Goal: Navigation & Orientation: Find specific page/section

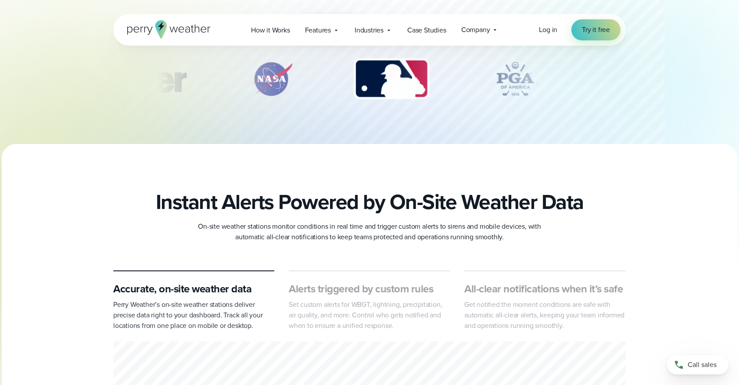
scroll to position [289, 0]
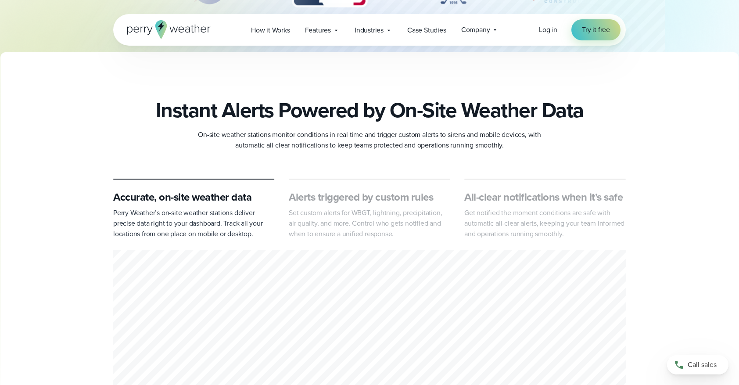
click at [353, 195] on h3 "Alerts triggered by custom rules" at bounding box center [370, 197] width 162 height 14
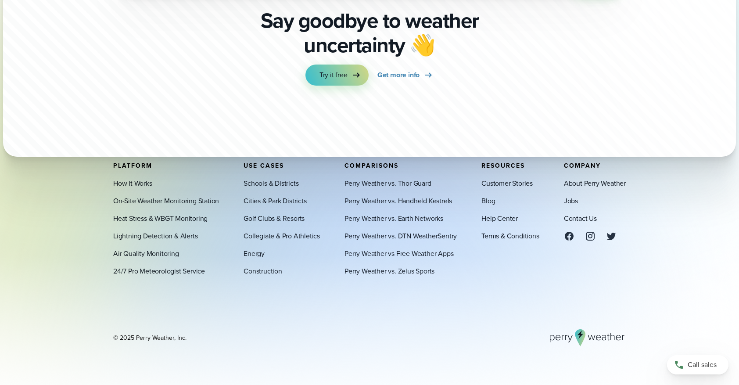
scroll to position [3067, 0]
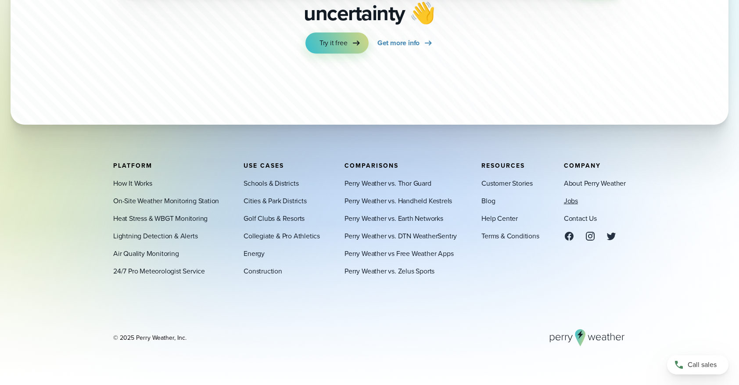
click at [569, 202] on link "Jobs" at bounding box center [571, 200] width 14 height 11
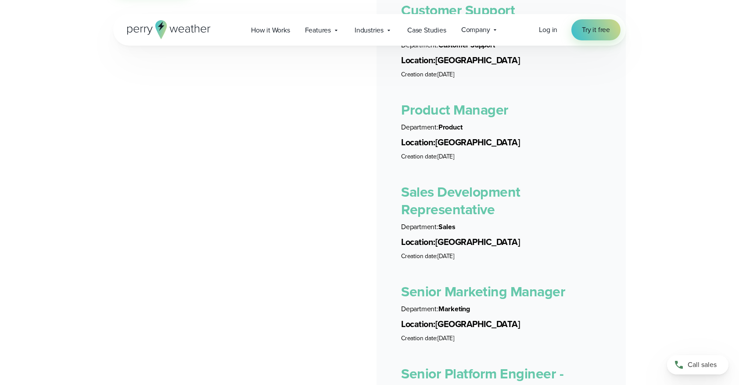
scroll to position [1741, 0]
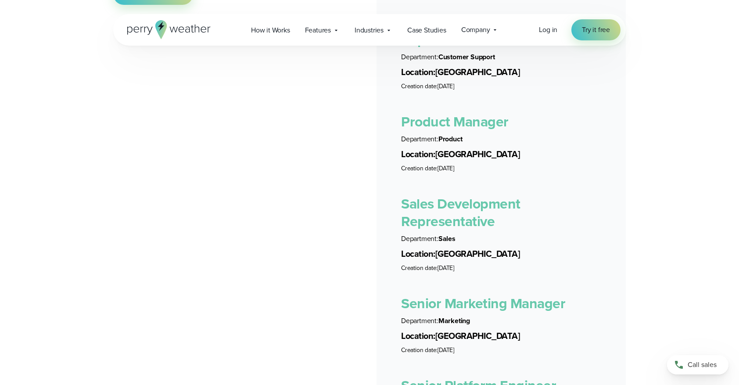
click at [439, 113] on link "Product Manager" at bounding box center [455, 121] width 108 height 21
